Goal: Find specific page/section: Find specific page/section

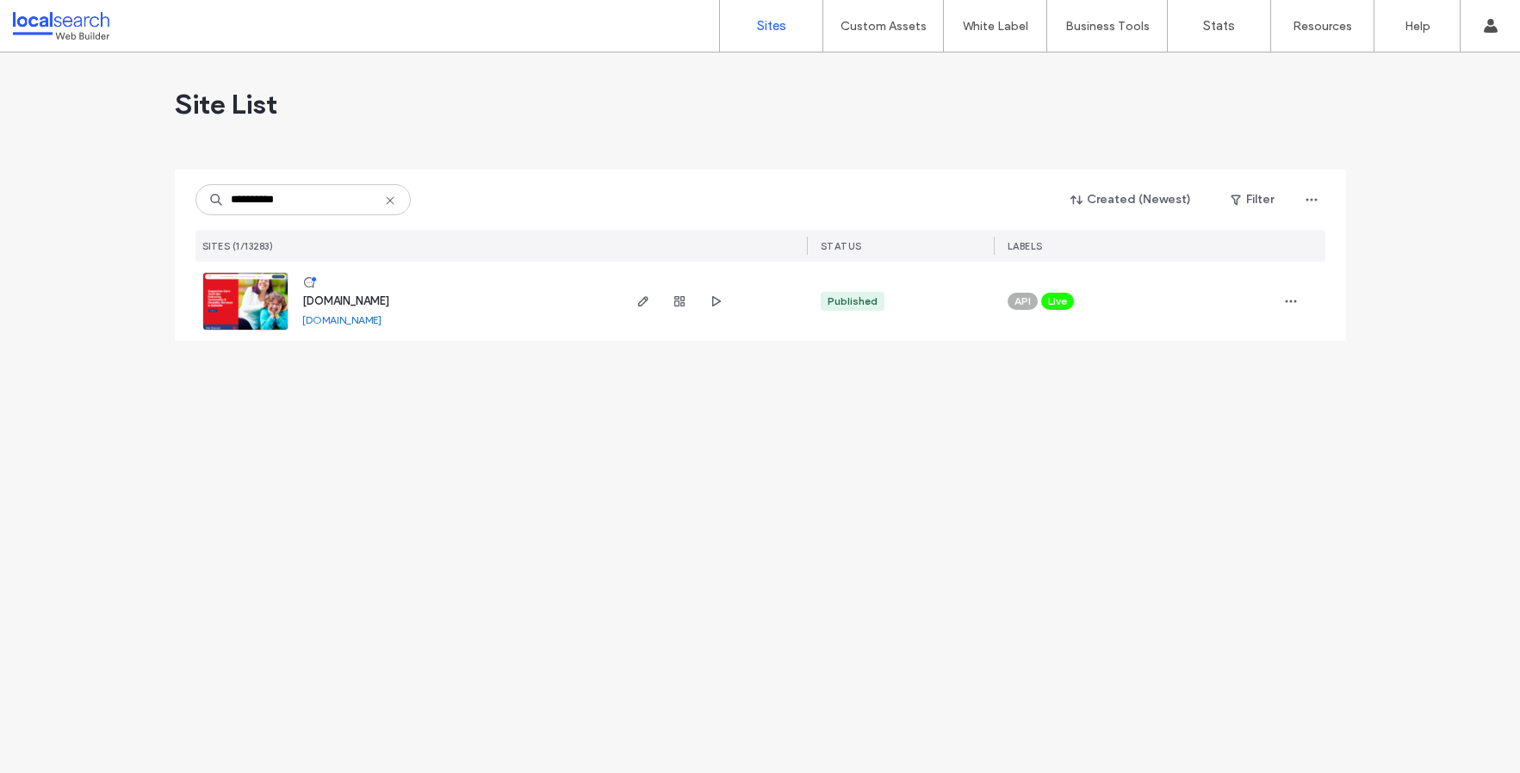
type input "**********"
click at [263, 282] on img at bounding box center [245, 331] width 84 height 117
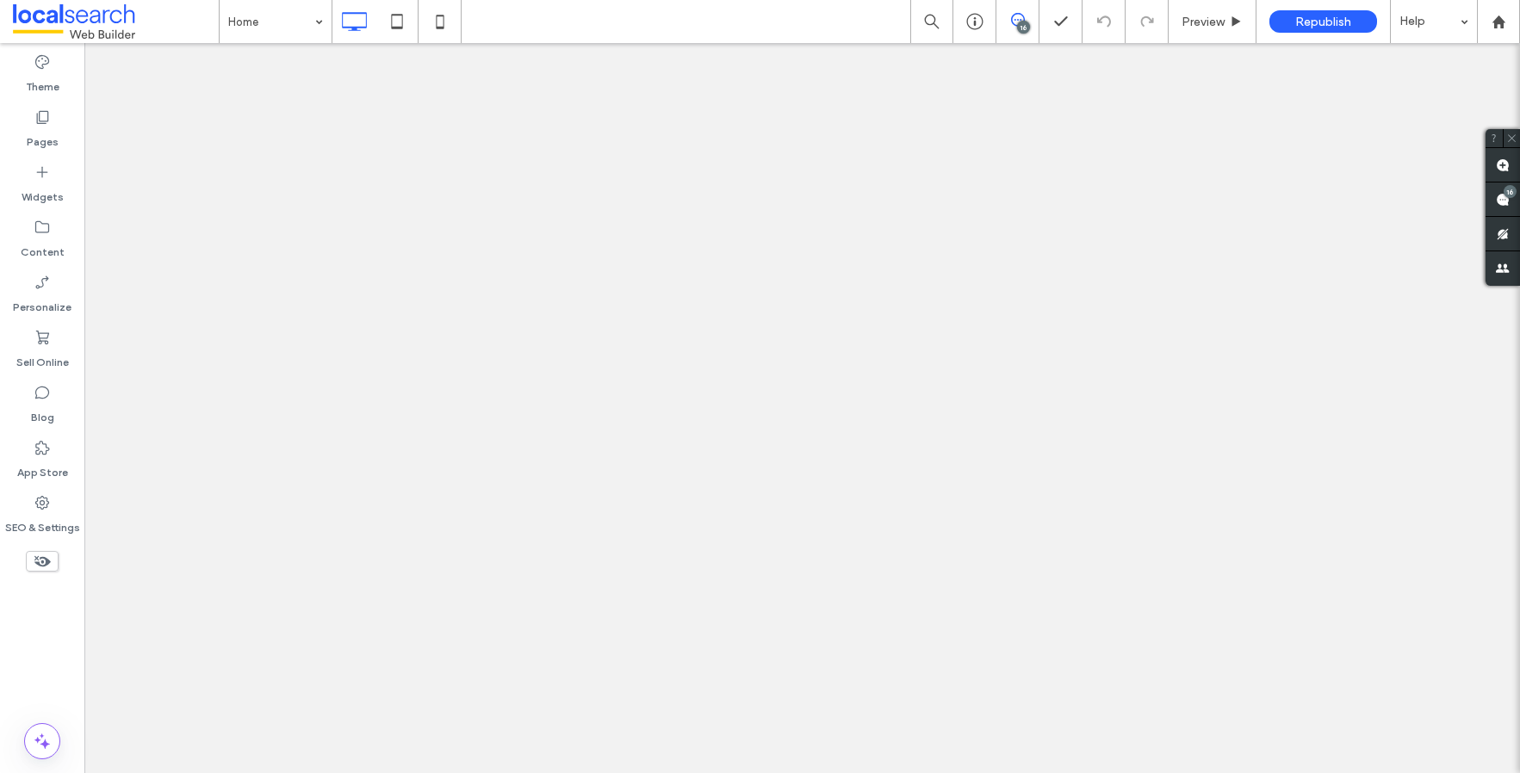
click at [28, 232] on div "Content" at bounding box center [42, 239] width 84 height 55
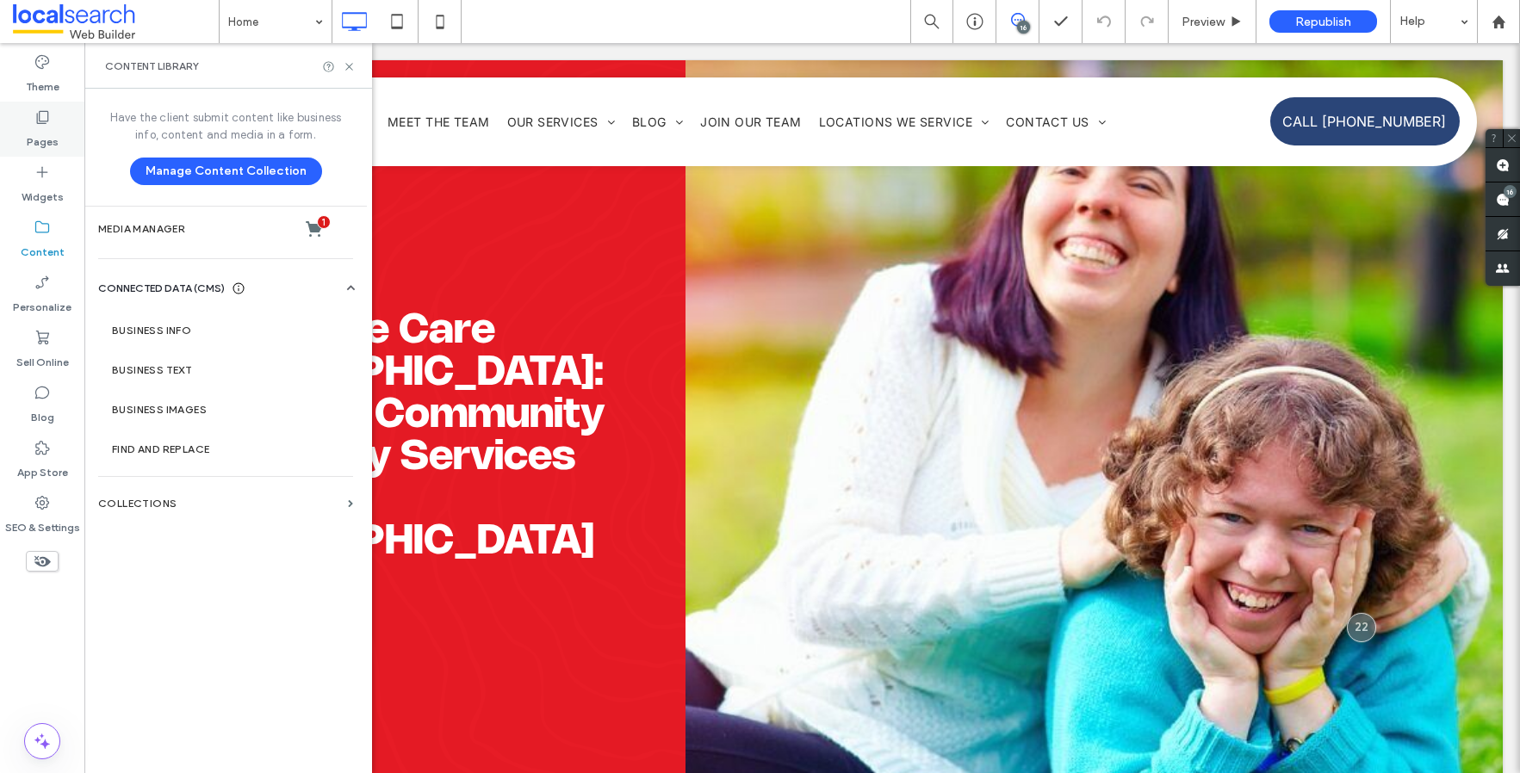
click at [65, 109] on div "Pages" at bounding box center [42, 129] width 84 height 55
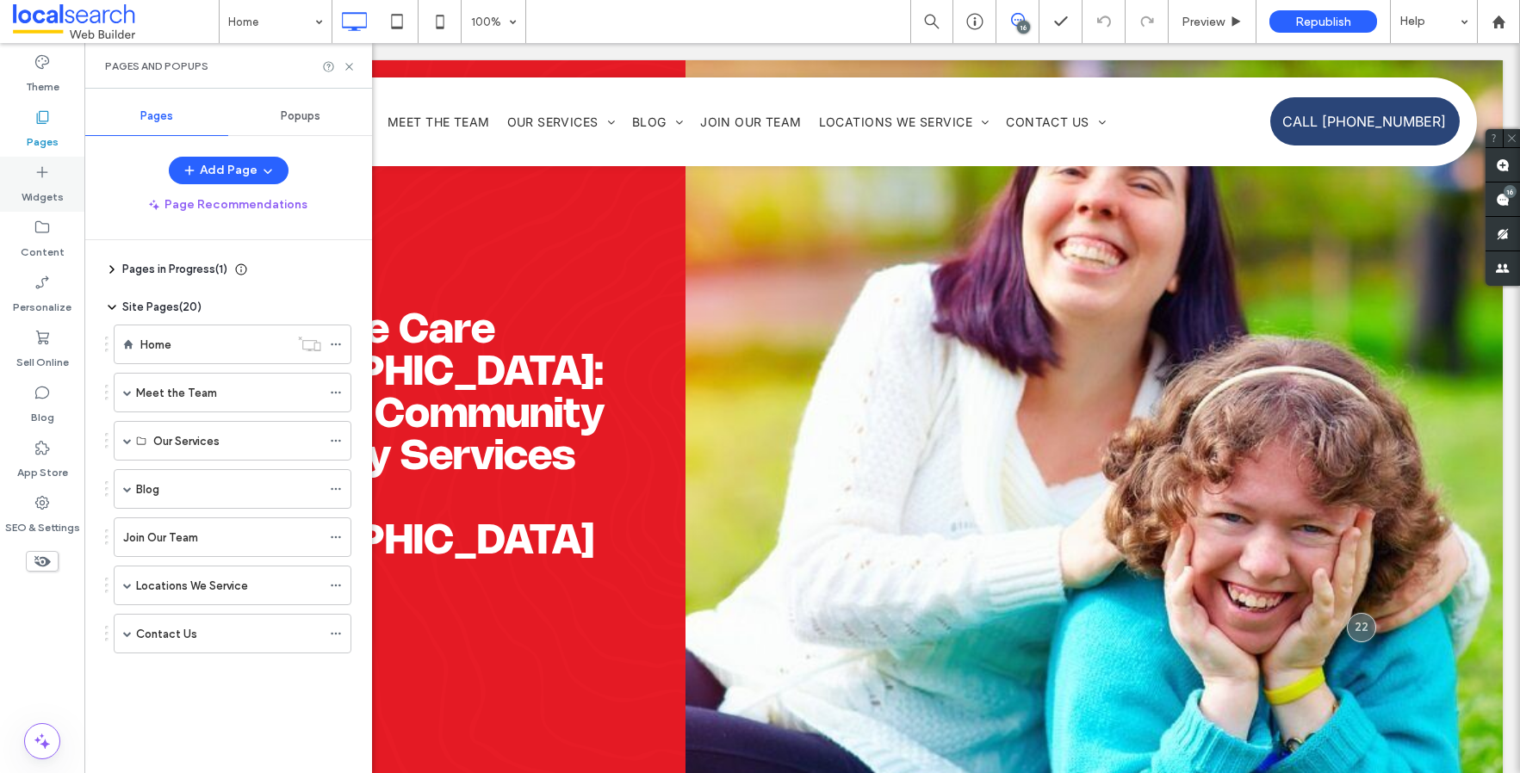
click at [70, 180] on div "Widgets" at bounding box center [42, 184] width 84 height 55
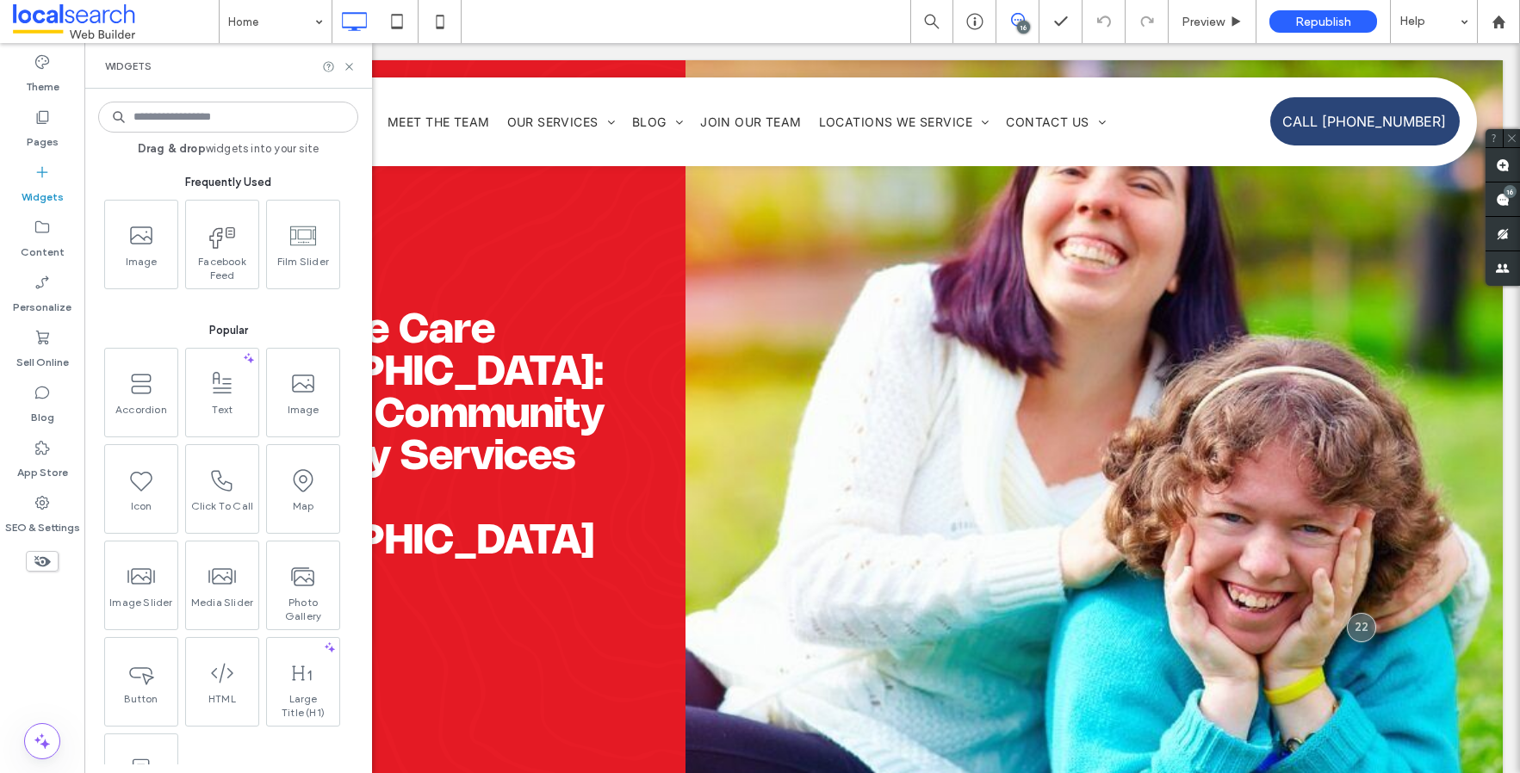
click at [53, 199] on label "Widgets" at bounding box center [43, 193] width 42 height 24
click at [34, 258] on label "Content" at bounding box center [43, 248] width 44 height 24
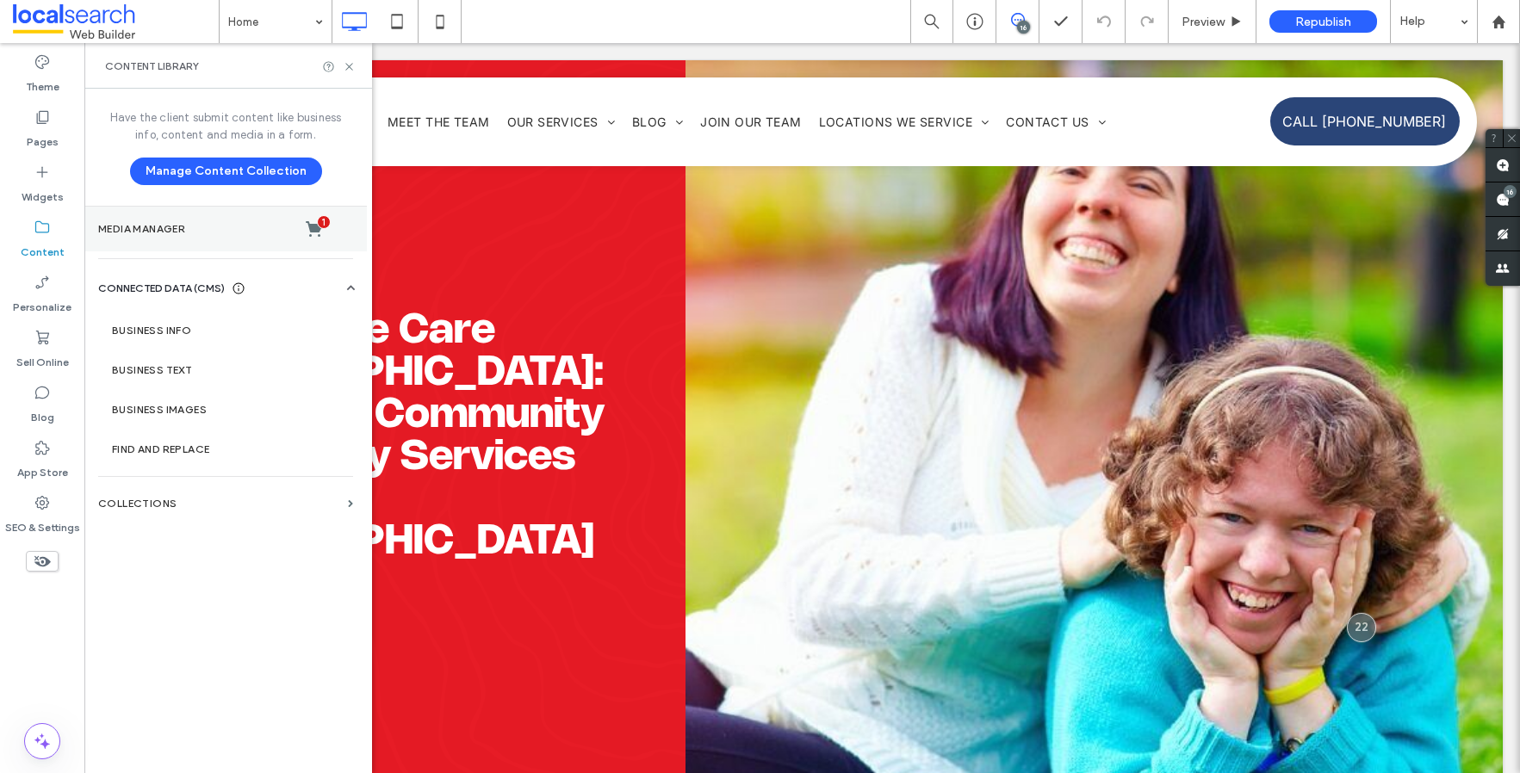
click at [204, 251] on section "Media Manager 1" at bounding box center [225, 229] width 282 height 45
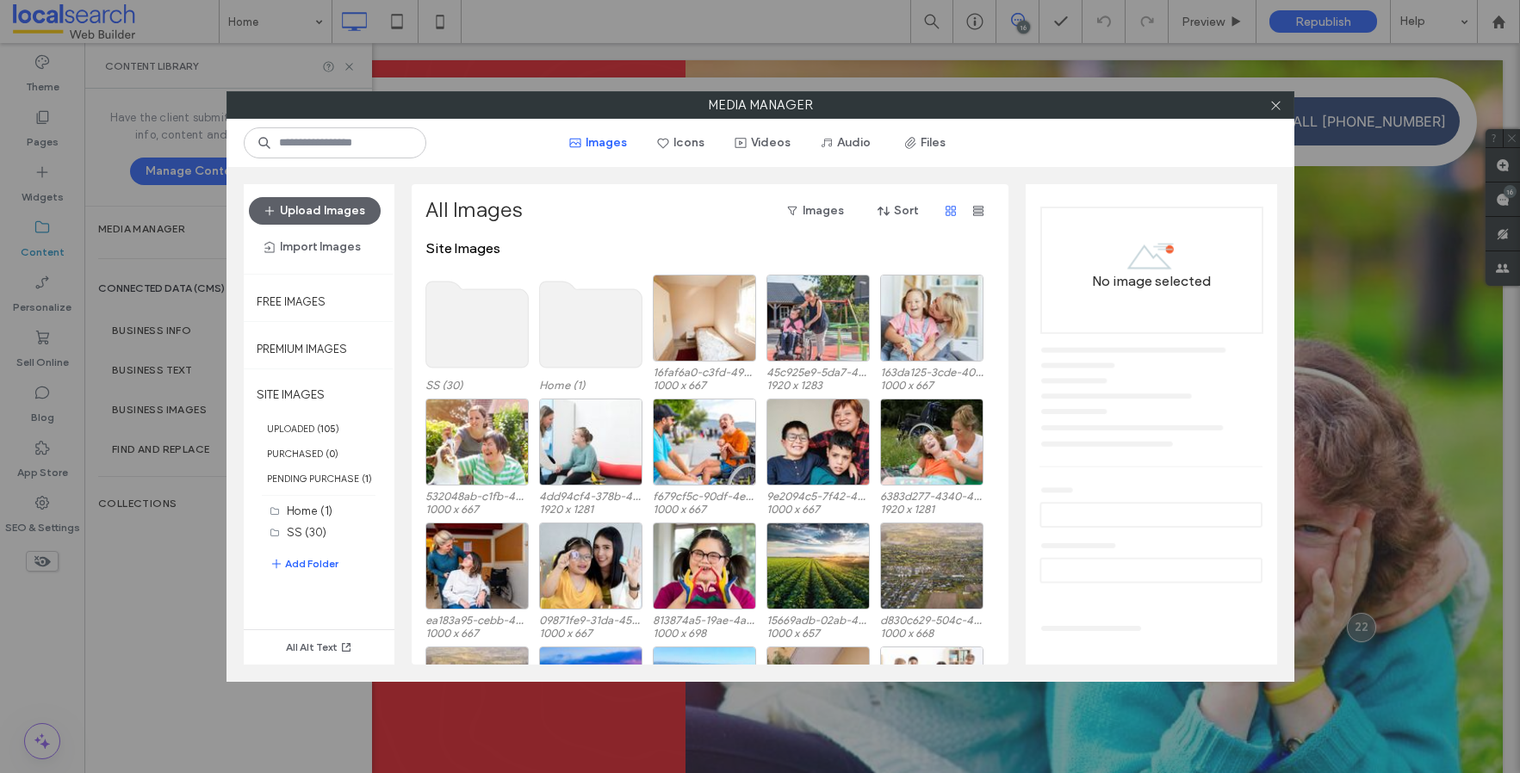
drag, startPoint x: 1269, startPoint y: 105, endPoint x: 1261, endPoint y: 116, distance: 13.6
click at [1270, 107] on icon at bounding box center [1275, 105] width 13 height 13
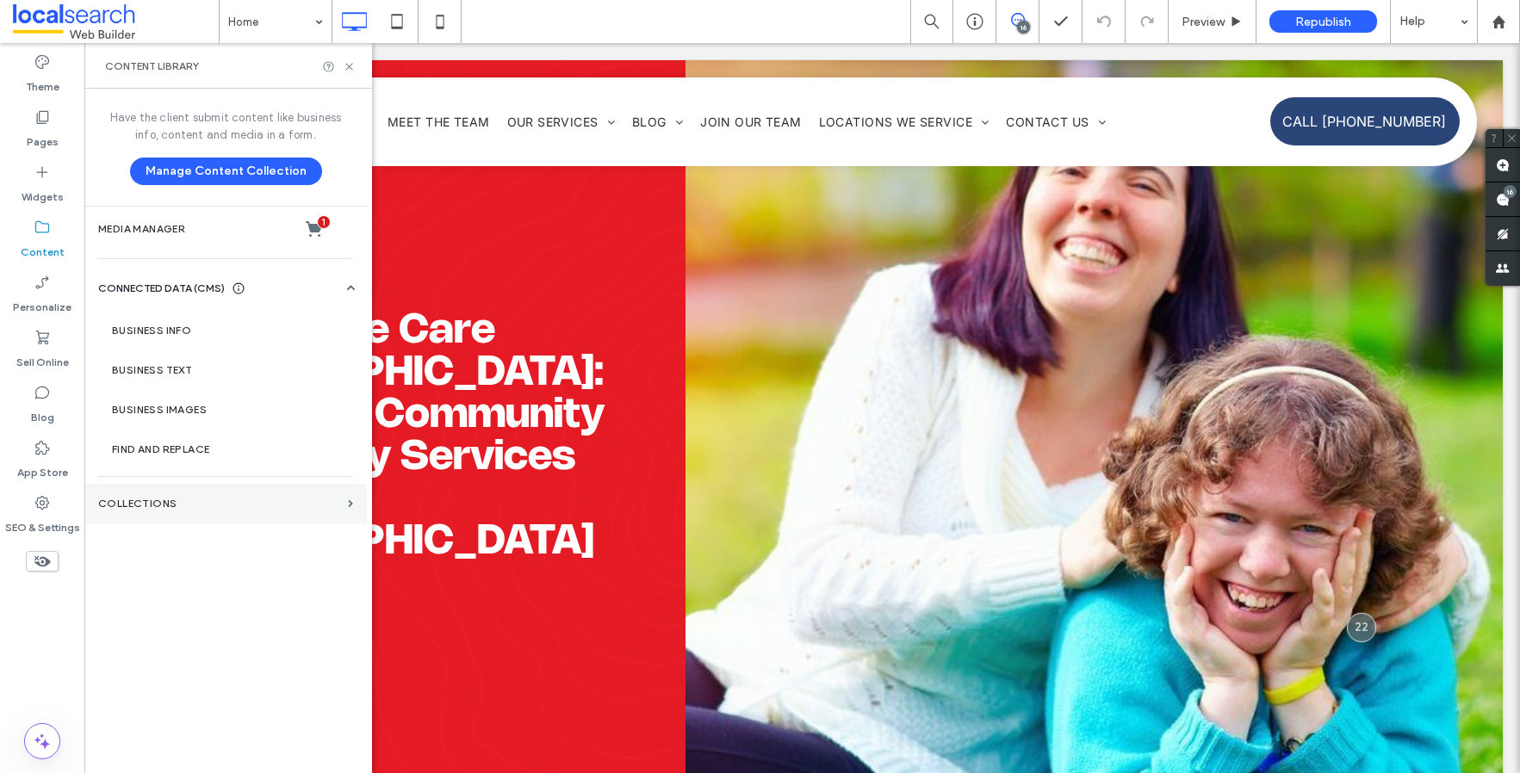
click at [312, 506] on label "Collections" at bounding box center [219, 504] width 243 height 12
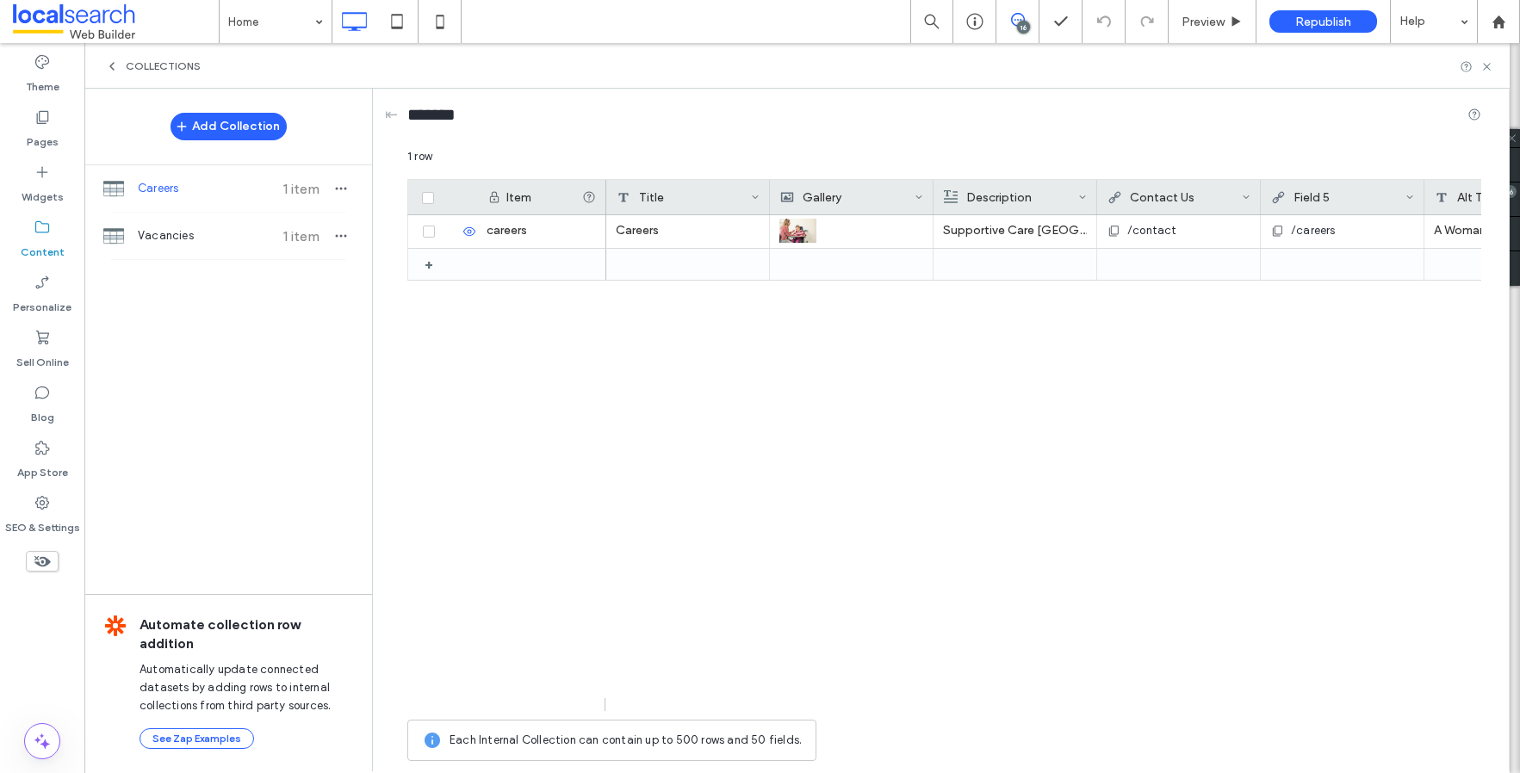
click at [219, 183] on span "Careers" at bounding box center [202, 188] width 128 height 17
click at [206, 230] on span "Vacancies" at bounding box center [202, 235] width 128 height 17
